Goal: Find specific page/section: Find specific page/section

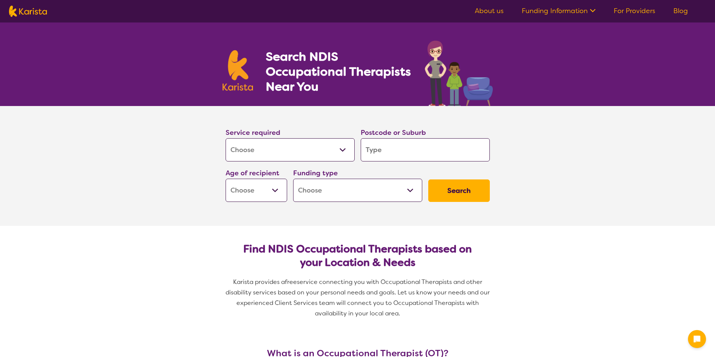
select select "[MEDICAL_DATA]"
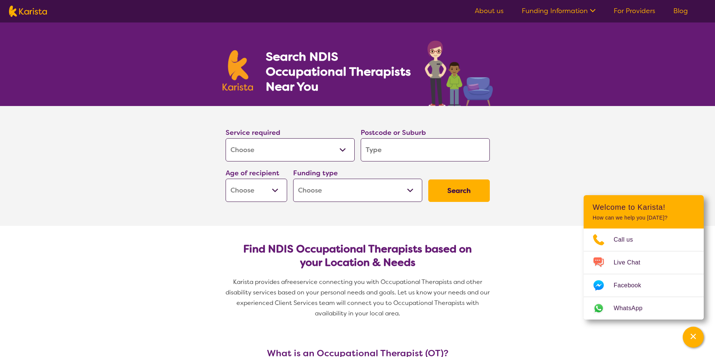
click at [279, 191] on select "Early Childhood - 0 to 9 Child - 10 to 11 Adolescent - 12 to 17 Adult - 18 to 6…" at bounding box center [256, 190] width 62 height 23
select select "AG"
click at [225, 179] on select "Early Childhood - 0 to 9 Child - 10 to 11 Adolescent - 12 to 17 Adult - 18 to 6…" at bounding box center [256, 190] width 62 height 23
select select "AG"
click at [349, 187] on select "Home Care Package (HCP) National Disability Insurance Scheme (NDIS) I don't know" at bounding box center [357, 190] width 129 height 23
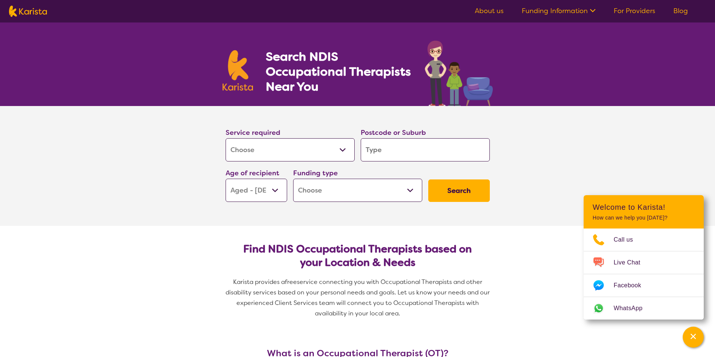
select select "HCP"
click at [293, 179] on select "Home Care Package (HCP) National Disability Insurance Scheme (NDIS) I don't know" at bounding box center [357, 190] width 129 height 23
select select "HCP"
click at [377, 149] on input "search" at bounding box center [424, 149] width 129 height 23
type input "4"
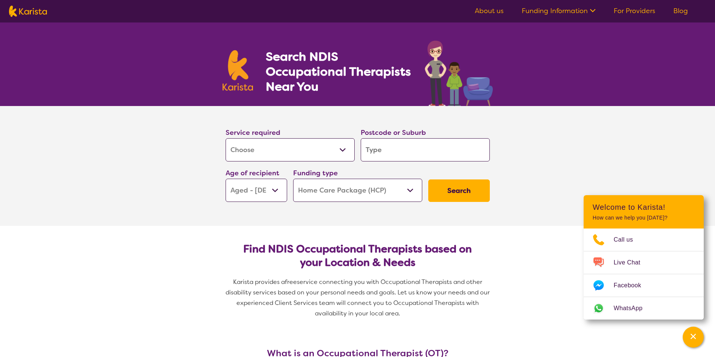
type input "4"
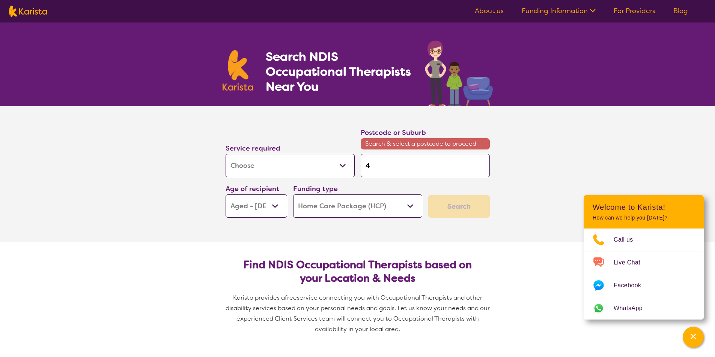
type input "45"
type input "450"
type input "4503"
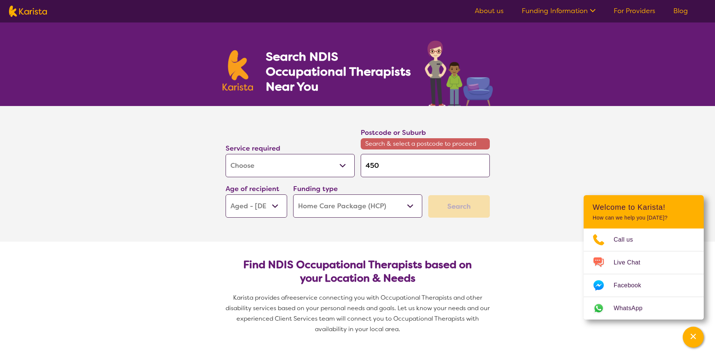
type input "4503"
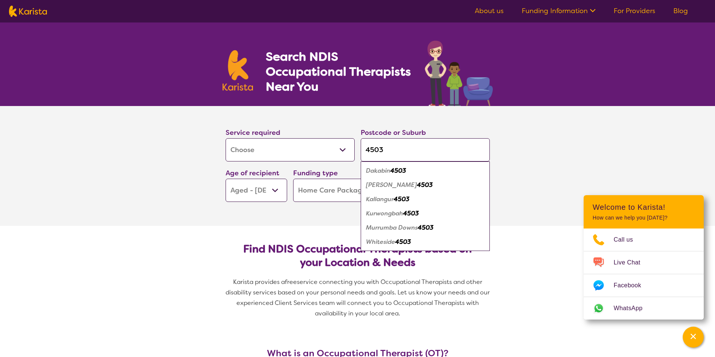
type input "4503"
click at [417, 184] on em "4503" at bounding box center [425, 185] width 16 height 8
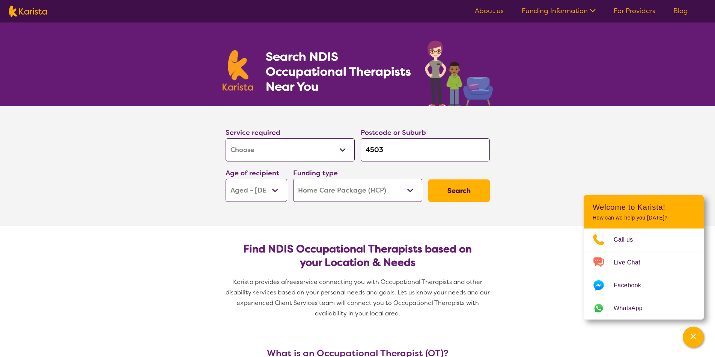
click at [472, 191] on button "Search" at bounding box center [459, 191] width 62 height 23
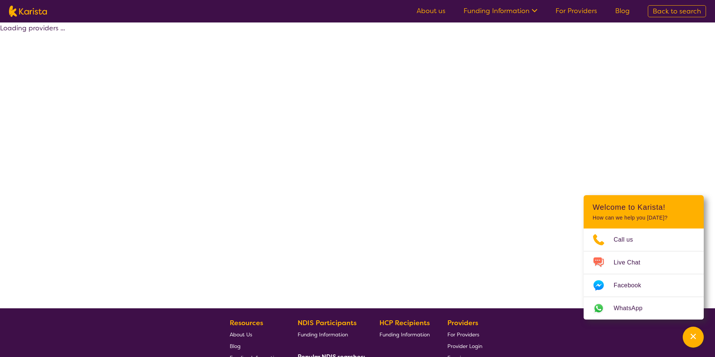
select select "HCP"
select select "[MEDICAL_DATA]"
select select "AG"
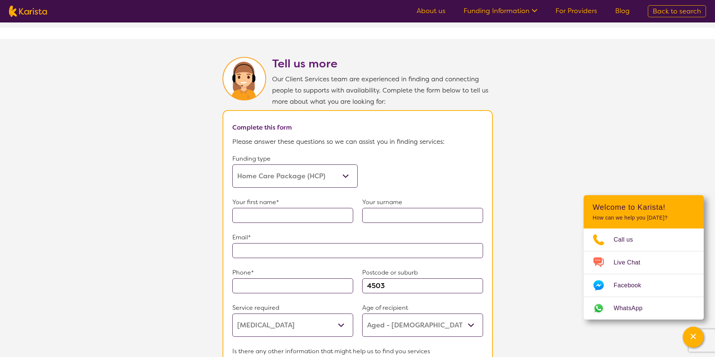
scroll to position [413, 0]
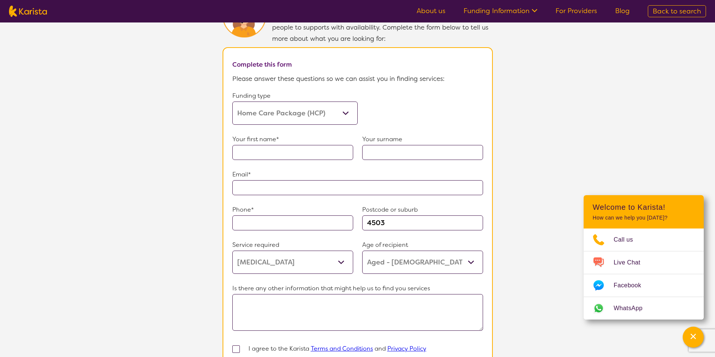
click at [509, 134] on section "Tell us more Our Client Services team are experienced in finding and connecting…" at bounding box center [357, 191] width 715 height 431
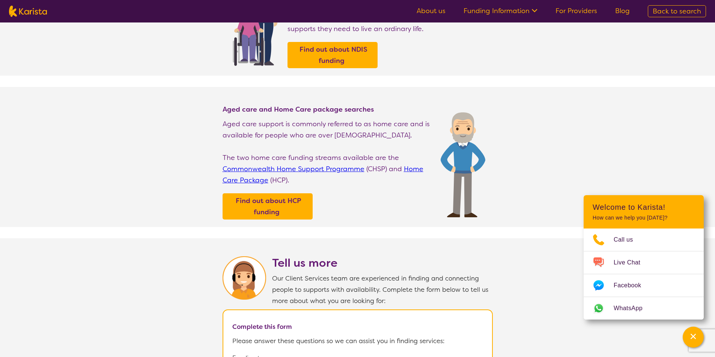
scroll to position [0, 0]
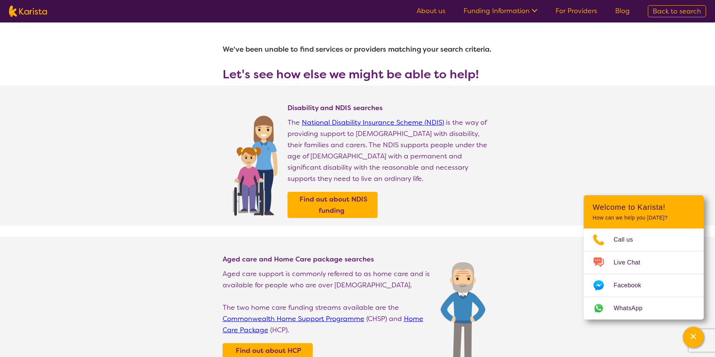
click at [537, 11] on icon at bounding box center [535, 10] width 6 height 3
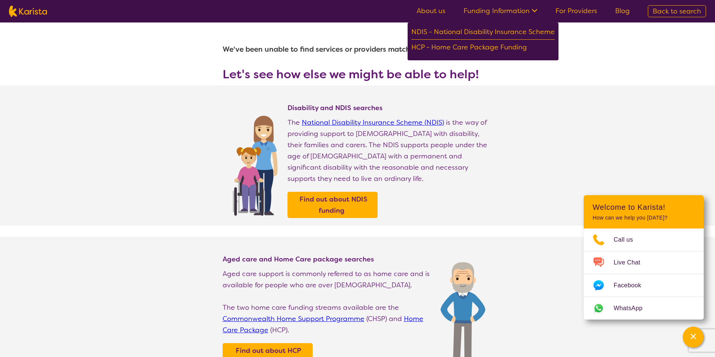
click at [597, 108] on section "Disability and NDIS searches The National Disability Insurance Scheme (NDIS) is…" at bounding box center [357, 156] width 715 height 140
click at [429, 9] on link "About us" at bounding box center [430, 10] width 29 height 9
